Goal: Find specific page/section

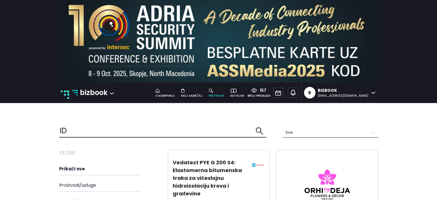
click at [71, 130] on input "ID" at bounding box center [157, 130] width 197 height 12
type input "I"
click at [260, 134] on icon "search" at bounding box center [259, 131] width 8 height 8
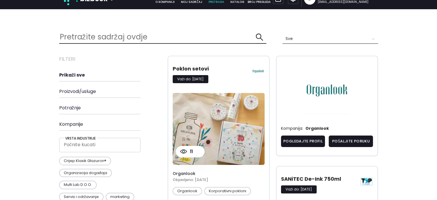
scroll to position [113, 0]
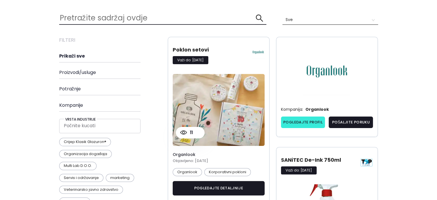
click at [319, 121] on link "Pogledajte profil" at bounding box center [303, 121] width 44 height 11
